Goal: Information Seeking & Learning: Learn about a topic

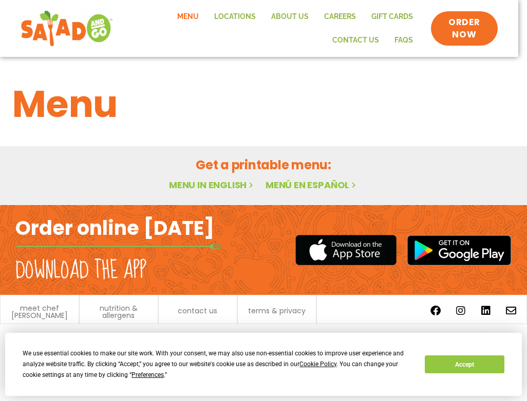
click at [198, 184] on link "Menu in English" at bounding box center [212, 185] width 86 height 13
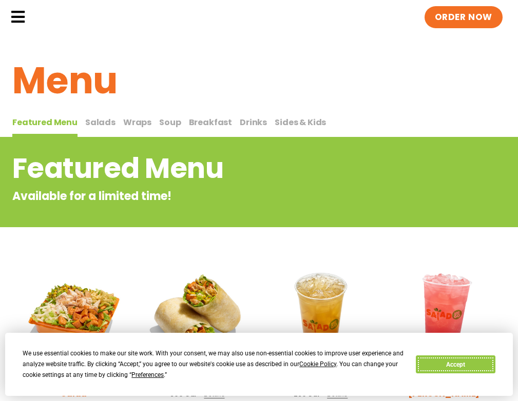
click at [451, 358] on button "Accept" at bounding box center [455, 365] width 79 height 18
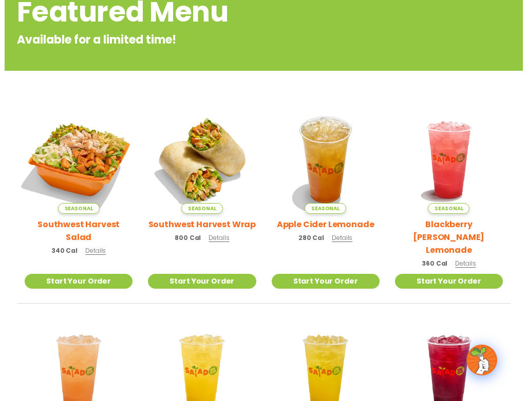
scroll to position [154, 0]
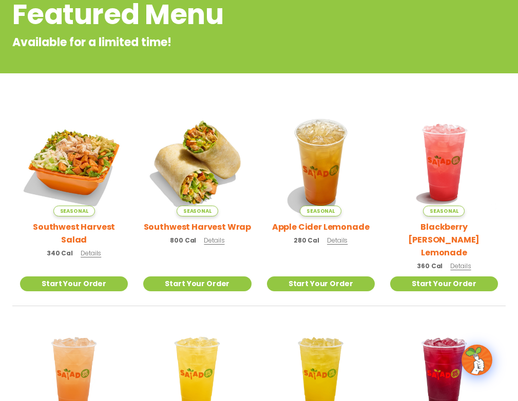
click at [87, 258] on span "Details" at bounding box center [91, 253] width 21 height 9
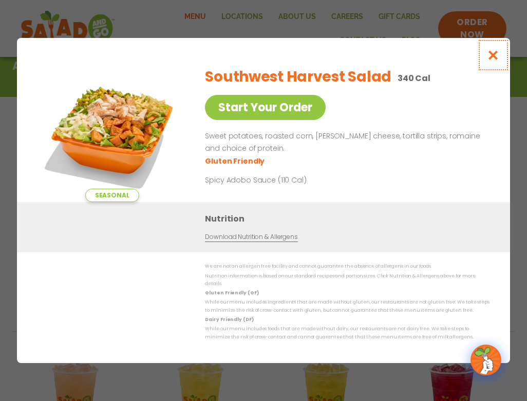
click at [491, 54] on icon "Close modal" at bounding box center [493, 55] width 13 height 11
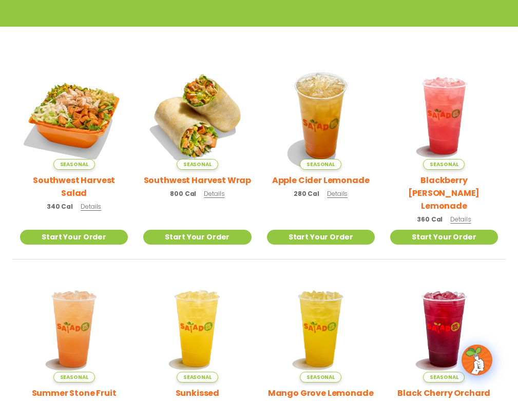
scroll to position [257, 0]
